Goal: Find specific page/section: Find specific page/section

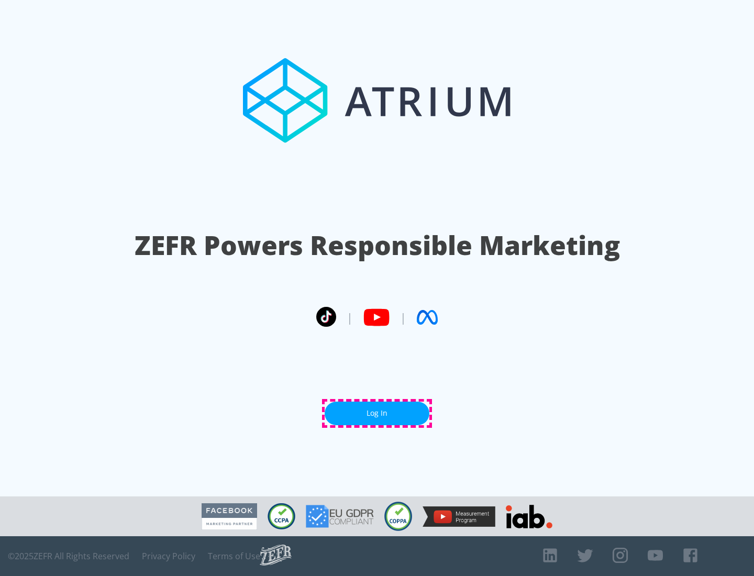
click at [377, 413] on link "Log In" at bounding box center [377, 414] width 105 height 24
